Goal: Use online tool/utility

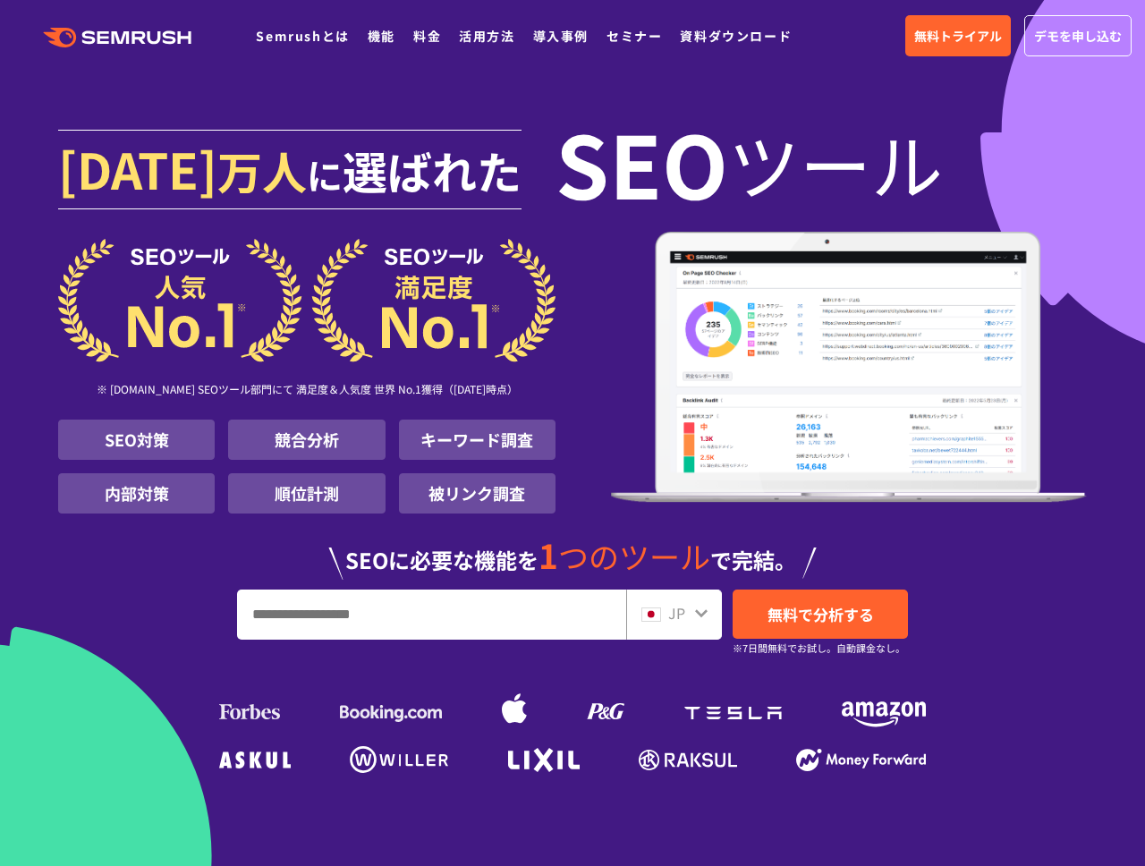
click at [371, 609] on input "URL、キーワードを入力してください" at bounding box center [431, 614] width 387 height 48
paste input "**********"
type input "**********"
click at [783, 609] on span "無料で分析する" at bounding box center [821, 614] width 106 height 22
